Goal: Information Seeking & Learning: Check status

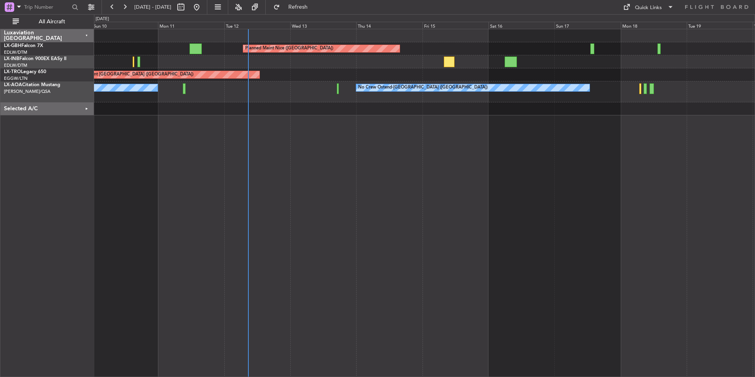
click at [293, 156] on div "Planned Maint Nice (Côte d'Azur Airport) Unplanned Maint Nice (Côte d'Azur Airp…" at bounding box center [424, 203] width 661 height 348
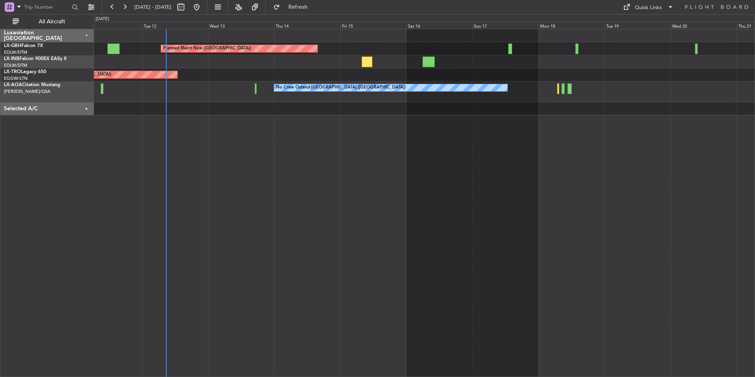
click at [410, 168] on div "Planned Maint Nice (Côte d'Azur Airport) Unplanned Maint London (Luton) No Crew…" at bounding box center [424, 203] width 661 height 348
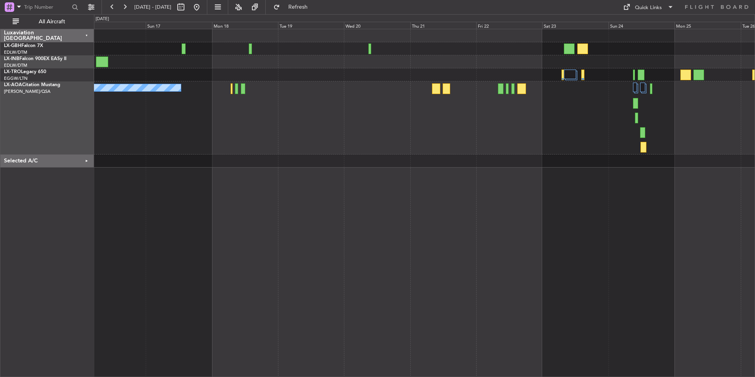
click at [357, 191] on div "Planned Maint Nice (Côte d'Azur Airport) No Crew Ostend-brugge (Ostend)" at bounding box center [424, 203] width 661 height 348
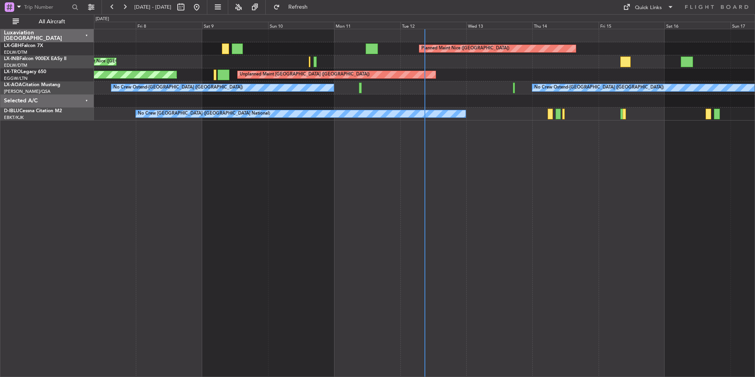
click at [339, 189] on div "Planned Maint Nice (Côte d'Azur Airport) Unplanned Maint Nice (Côte d'Azur Airp…" at bounding box center [424, 203] width 661 height 348
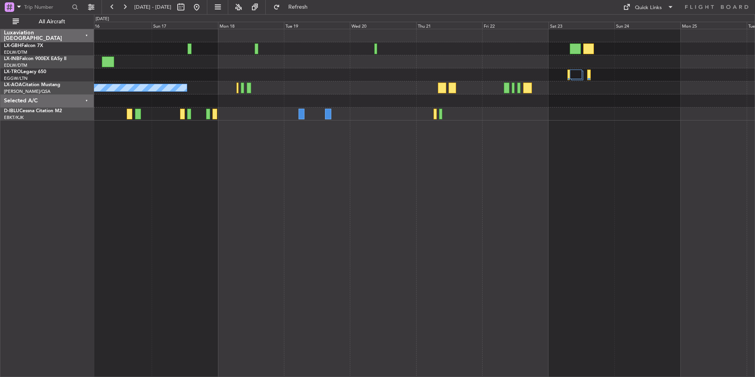
click at [322, 186] on div "Planned Maint Nice (Côte d'Azur Airport) No Crew Ostend-brugge (Ostend)" at bounding box center [424, 203] width 661 height 348
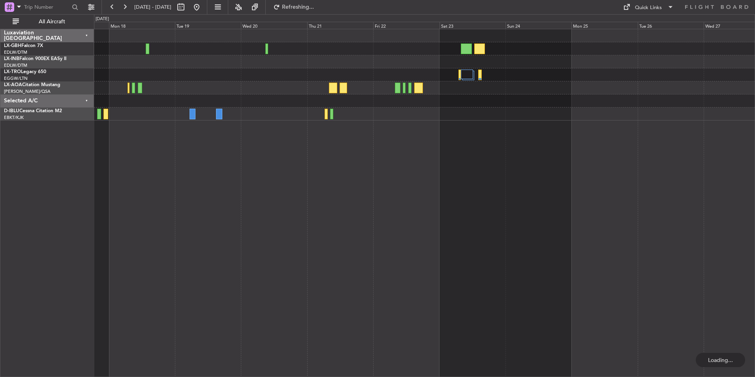
click at [512, 181] on div "No Crew Ostend-[GEOGRAPHIC_DATA] ([GEOGRAPHIC_DATA])" at bounding box center [424, 203] width 661 height 348
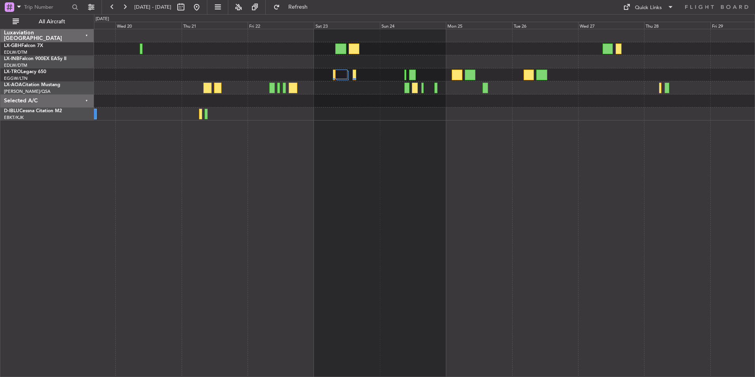
click at [413, 181] on div "No Crew Ostend-[GEOGRAPHIC_DATA] ([GEOGRAPHIC_DATA])" at bounding box center [424, 203] width 661 height 348
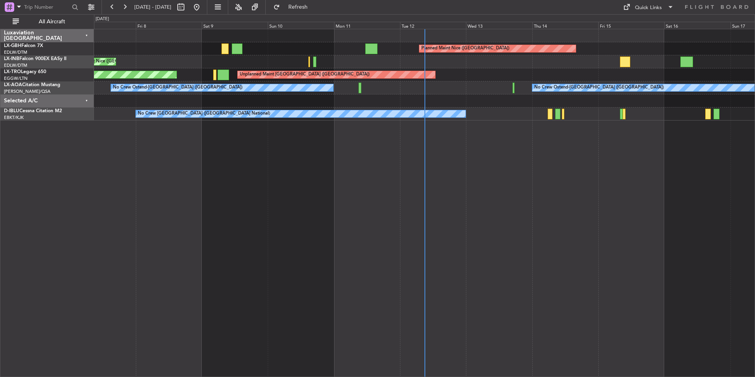
click at [350, 201] on div "Planned Maint Nice ([GEOGRAPHIC_DATA]) [GEOGRAPHIC_DATA] ([GEOGRAPHIC_DATA]) Un…" at bounding box center [424, 203] width 661 height 348
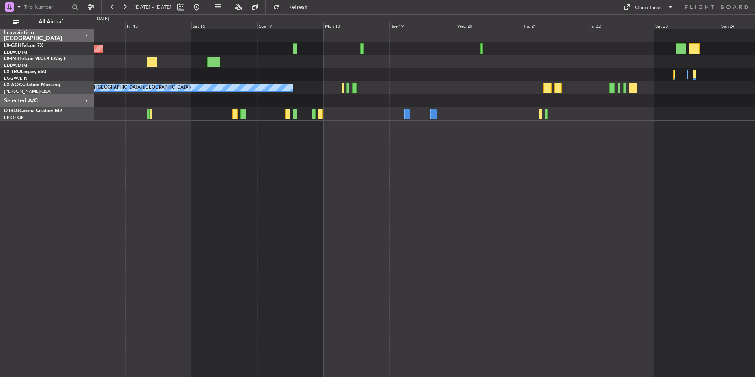
click at [465, 214] on div "Planned Maint Nice ([GEOGRAPHIC_DATA]) Unplanned Maint [GEOGRAPHIC_DATA] ([GEOG…" at bounding box center [424, 203] width 661 height 348
click at [463, 219] on div "Planned Maint Nice ([GEOGRAPHIC_DATA]) Unplanned Maint [GEOGRAPHIC_DATA] ([GEOG…" at bounding box center [424, 203] width 661 height 348
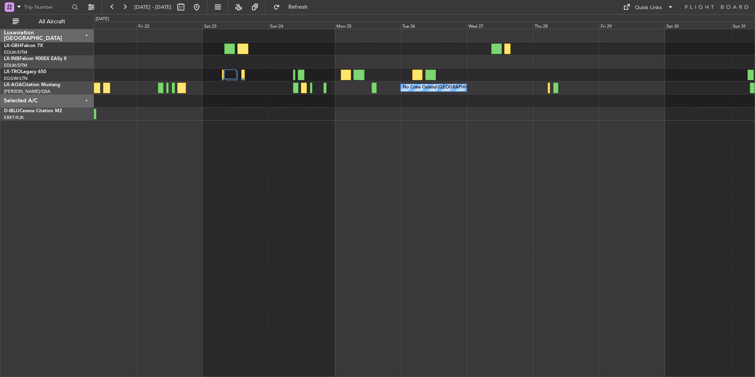
click at [453, 195] on div "No Crew Ostend-[GEOGRAPHIC_DATA] ([GEOGRAPHIC_DATA])" at bounding box center [424, 203] width 661 height 348
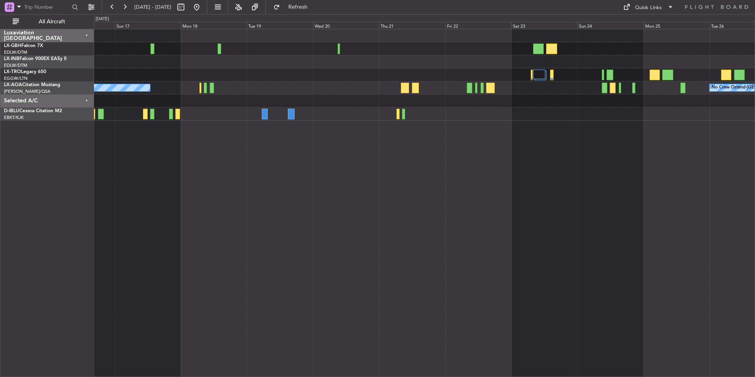
click at [663, 166] on div "Planned Maint Nice (Côte d'Azur Airport) No Crew Ostend-brugge (Ostend) No Crew…" at bounding box center [424, 203] width 661 height 348
click at [203, 11] on button at bounding box center [196, 7] width 13 height 13
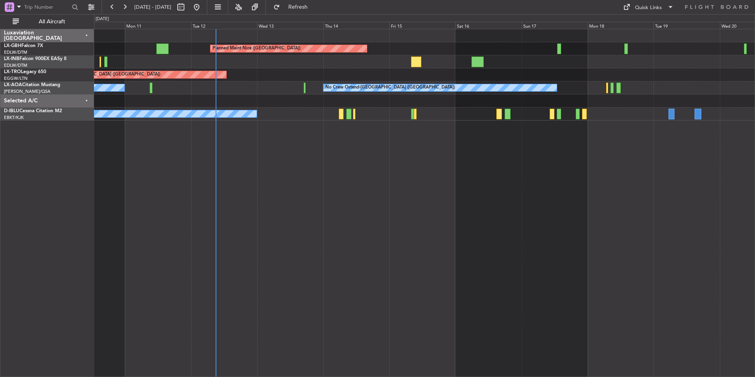
click at [343, 264] on div "Planned Maint Nice (Côte d'Azur Airport) Unplanned Maint London (Luton) Planned…" at bounding box center [424, 203] width 661 height 348
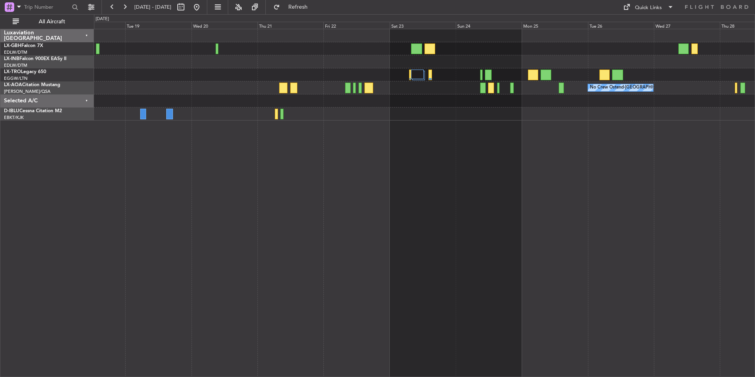
click at [329, 239] on div "No Crew Ostend-brugge (Ostend) No Crew Ostend-brugge (Ostend)" at bounding box center [424, 203] width 661 height 348
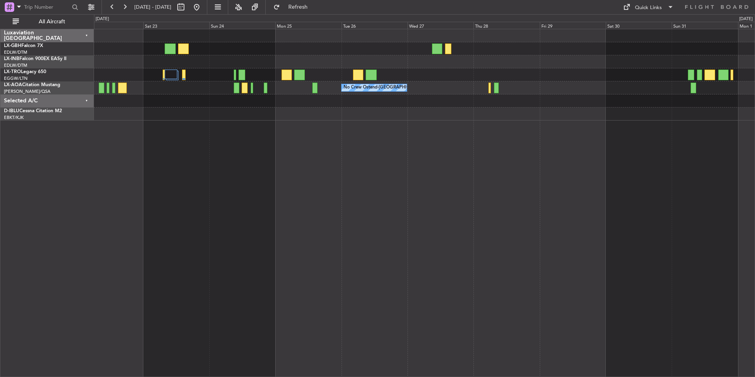
click at [248, 238] on div "No Crew Ostend-[GEOGRAPHIC_DATA] ([GEOGRAPHIC_DATA])" at bounding box center [424, 203] width 661 height 348
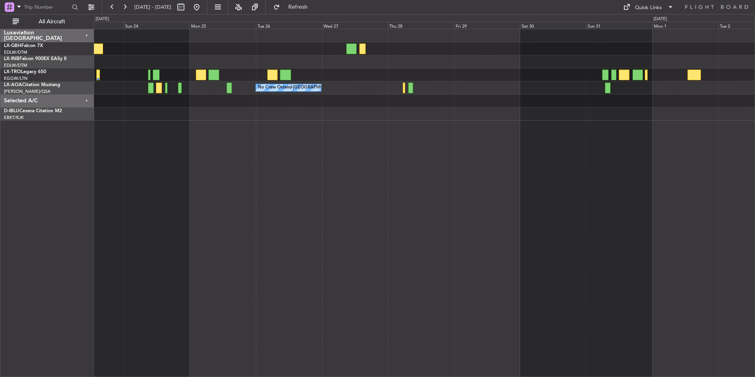
click at [754, 296] on html "24 Aug 2025 - 03 Sep 2025 Refresh Quick Links All Aircraft No Crew Ostend-brugg…" at bounding box center [377, 188] width 755 height 377
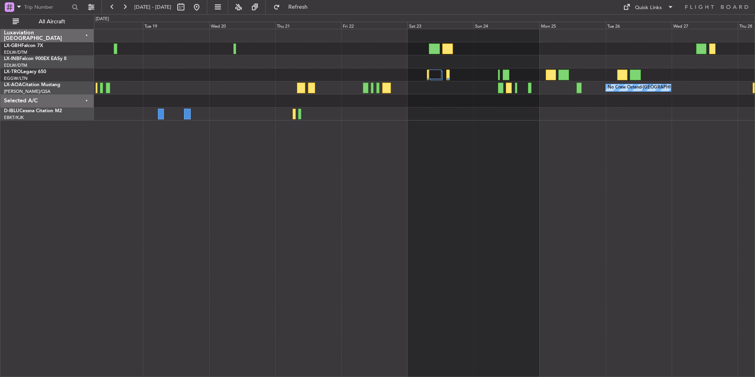
click at [576, 291] on div "No Crew Ostend-brugge (Ostend) No Crew Ostend-brugge (Ostend)" at bounding box center [424, 203] width 661 height 348
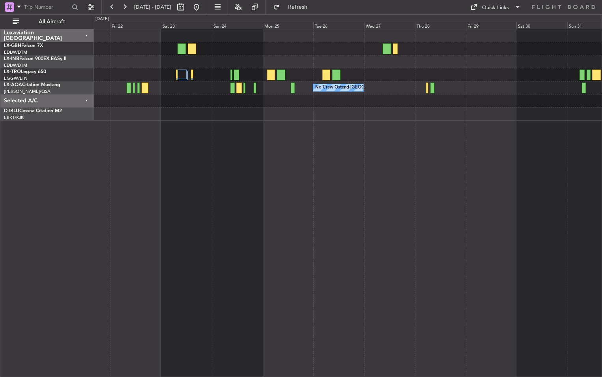
click at [410, 169] on div "No Crew Ostend-[GEOGRAPHIC_DATA] ([GEOGRAPHIC_DATA])" at bounding box center [348, 203] width 508 height 348
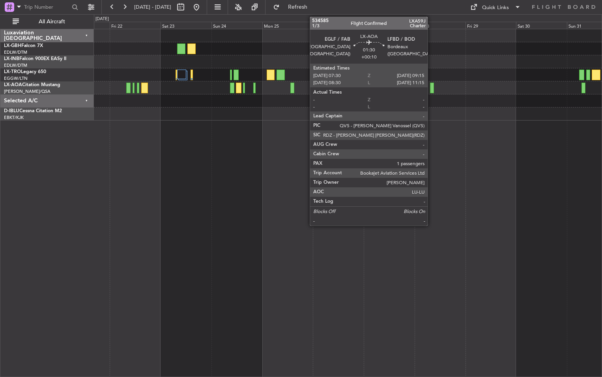
click at [432, 88] on div at bounding box center [432, 88] width 4 height 11
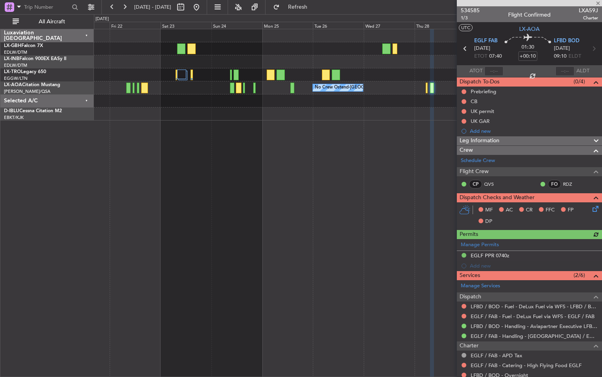
scroll to position [72, 0]
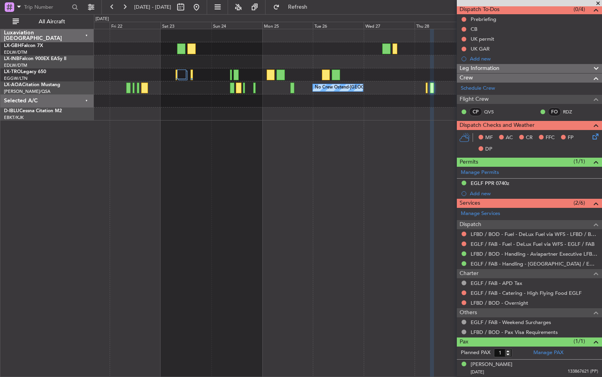
click at [394, 182] on div "No Crew Ostend-[GEOGRAPHIC_DATA] ([GEOGRAPHIC_DATA])" at bounding box center [348, 203] width 508 height 348
click at [597, 4] on span at bounding box center [599, 3] width 8 height 7
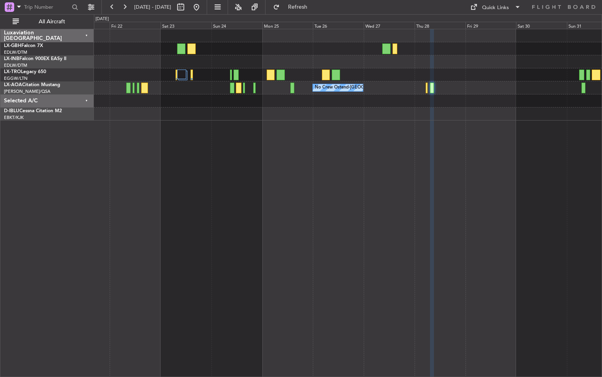
type input "0"
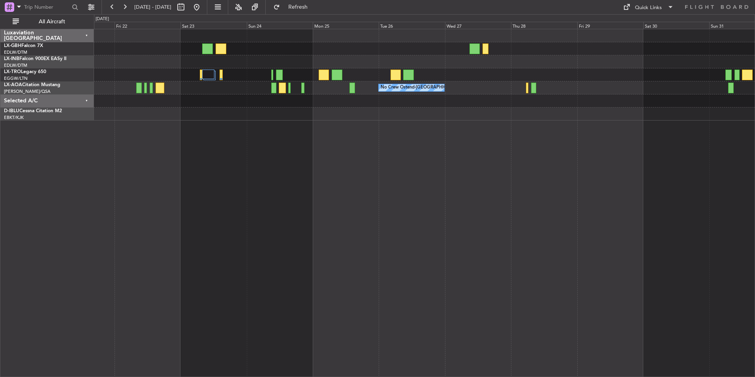
click at [527, 275] on div "No Crew Ostend-[GEOGRAPHIC_DATA] ([GEOGRAPHIC_DATA])" at bounding box center [424, 203] width 661 height 348
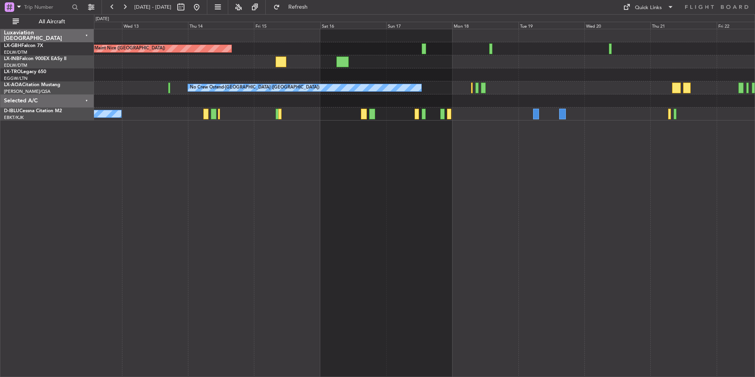
click at [346, 256] on div "Planned Maint Nice ([GEOGRAPHIC_DATA]) Unplanned Maint [GEOGRAPHIC_DATA] ([GEOG…" at bounding box center [424, 203] width 661 height 348
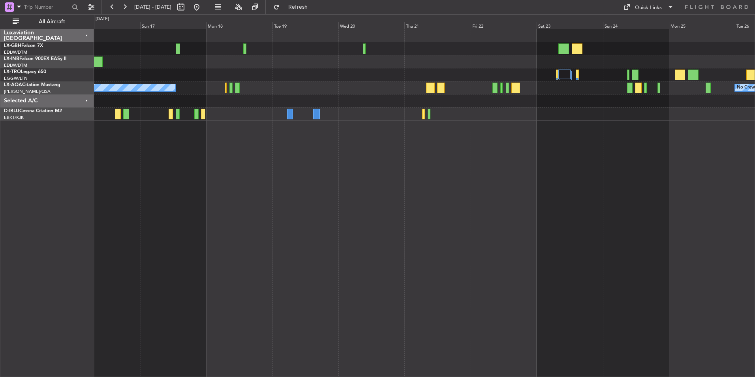
click at [305, 285] on div "Planned Maint Nice ([GEOGRAPHIC_DATA]) No Crew Ostend-[GEOGRAPHIC_DATA] (Ostend…" at bounding box center [424, 203] width 661 height 348
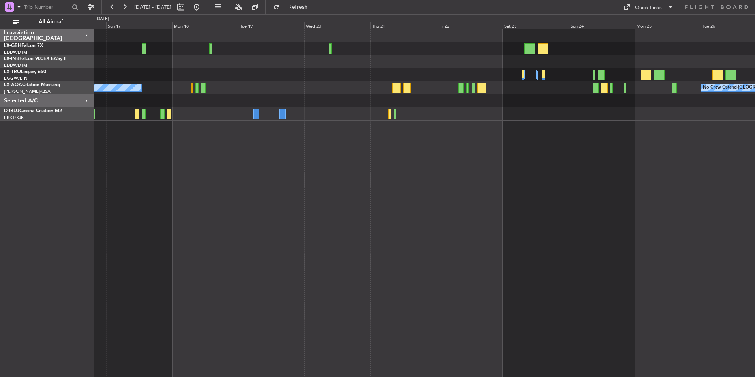
click at [687, 188] on div "Planned Maint Nice ([GEOGRAPHIC_DATA]) No Crew Ostend-[GEOGRAPHIC_DATA] (Ostend…" at bounding box center [424, 203] width 661 height 348
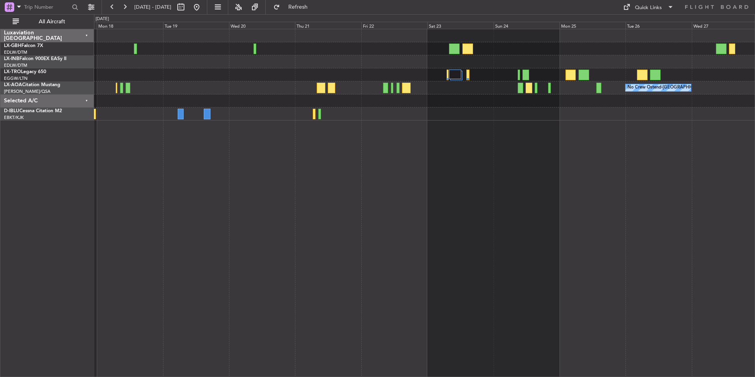
click at [566, 167] on div "No Crew Ostend-[GEOGRAPHIC_DATA] ([GEOGRAPHIC_DATA]) No Crew Ostend-[GEOGRAPHIC…" at bounding box center [424, 203] width 661 height 348
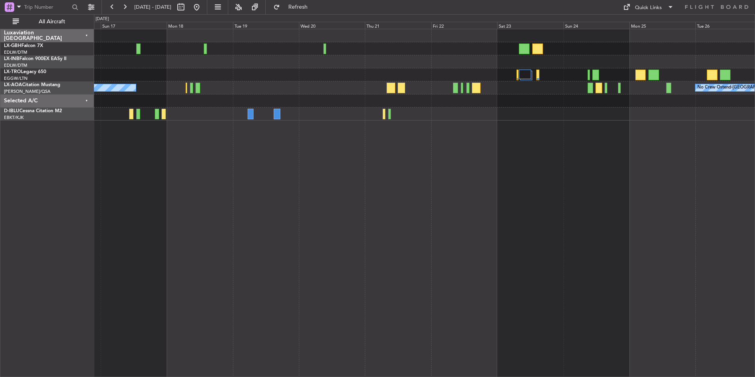
click at [662, 188] on div "Planned Maint Nice ([GEOGRAPHIC_DATA]) No Crew Ostend-[GEOGRAPHIC_DATA] (Ostend…" at bounding box center [424, 203] width 661 height 348
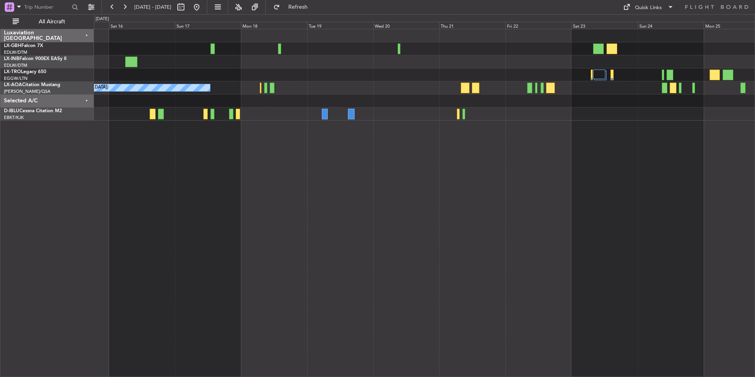
click at [486, 187] on div "Planned Maint Nice ([GEOGRAPHIC_DATA]) No Crew Ostend-[GEOGRAPHIC_DATA] (Ostend…" at bounding box center [424, 203] width 661 height 348
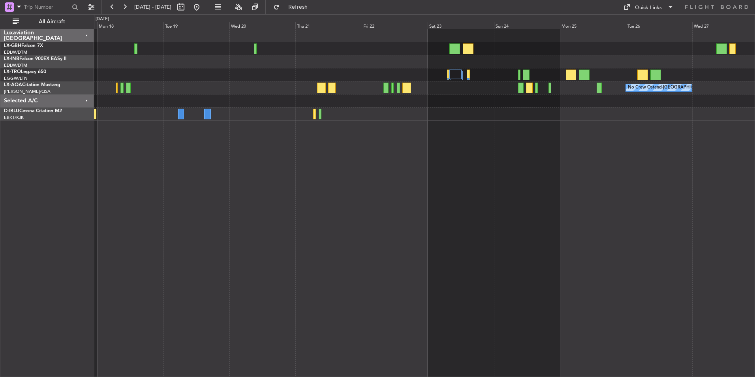
click at [495, 188] on div "No Crew Ostend-[GEOGRAPHIC_DATA] ([GEOGRAPHIC_DATA]) No Crew Ostend-[GEOGRAPHIC…" at bounding box center [424, 203] width 661 height 348
click at [378, 186] on div "No Crew Sabadell No Crew Ostend-[GEOGRAPHIC_DATA] (Ostend)" at bounding box center [424, 203] width 661 height 348
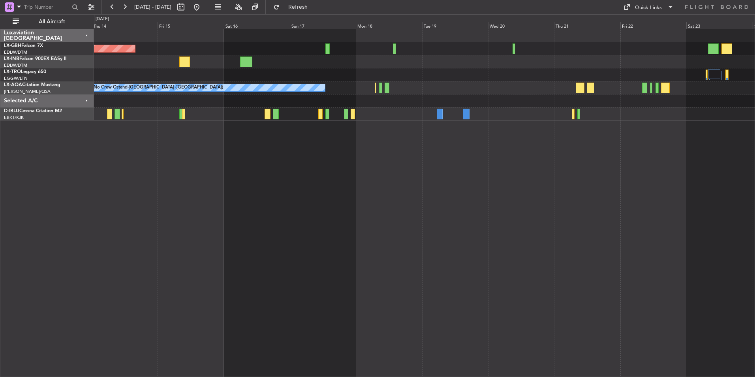
click at [350, 197] on div "Planned Maint Nice ([GEOGRAPHIC_DATA]) Unplanned Maint [GEOGRAPHIC_DATA] ([GEOG…" at bounding box center [424, 203] width 661 height 348
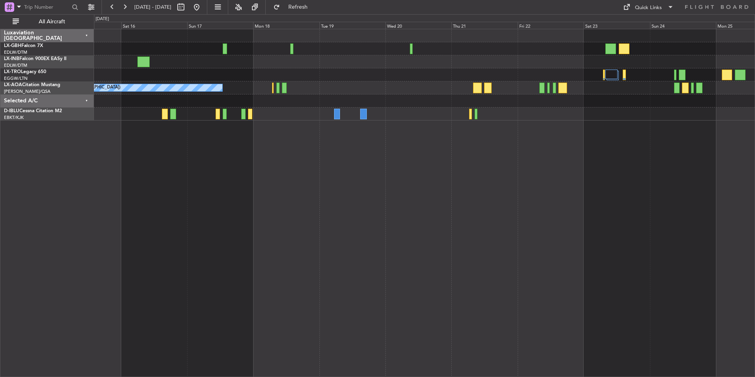
click at [541, 203] on div "Planned Maint Nice ([GEOGRAPHIC_DATA]) No Crew Ostend-[GEOGRAPHIC_DATA] (Ostend…" at bounding box center [424, 203] width 661 height 348
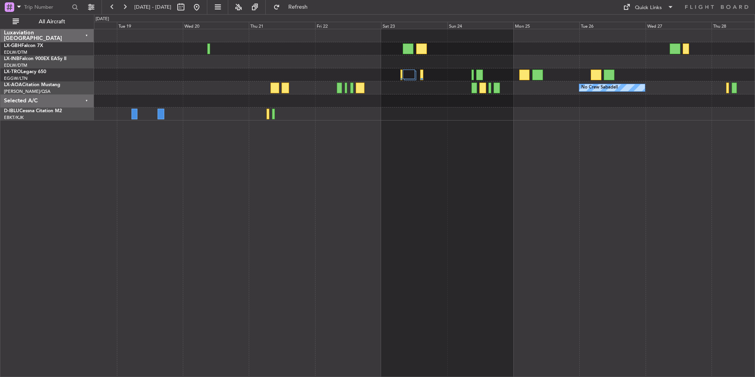
click at [517, 206] on div "No Crew Sabadell No Crew Ostend-[GEOGRAPHIC_DATA] (Ostend)" at bounding box center [424, 203] width 661 height 348
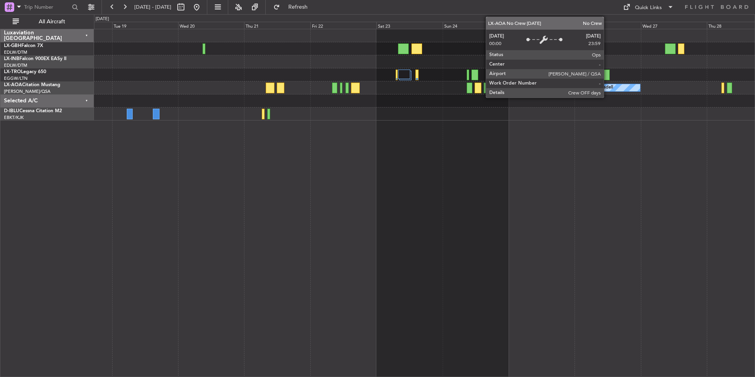
click at [608, 87] on div "No Crew Sabadell" at bounding box center [594, 88] width 37 height 12
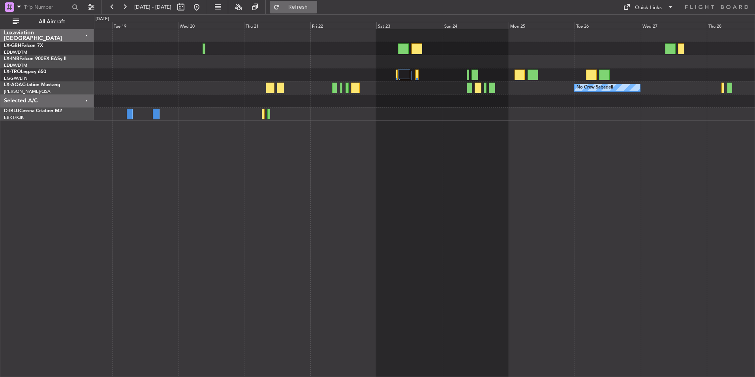
click at [315, 6] on span "Refresh" at bounding box center [297, 7] width 33 height 6
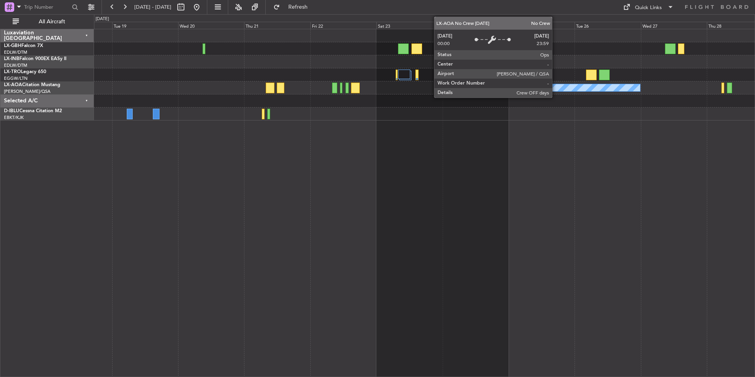
click at [557, 86] on div "No Crew Sabadell" at bounding box center [573, 87] width 131 height 7
